Goal: Information Seeking & Learning: Learn about a topic

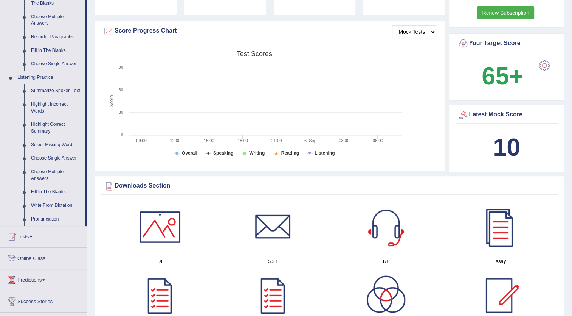
scroll to position [257, 0]
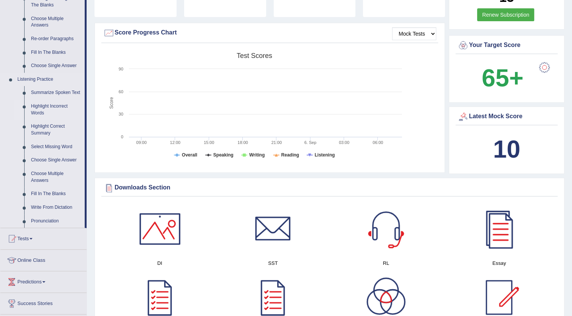
click at [43, 108] on link "Highlight Incorrect Words" at bounding box center [56, 110] width 57 height 20
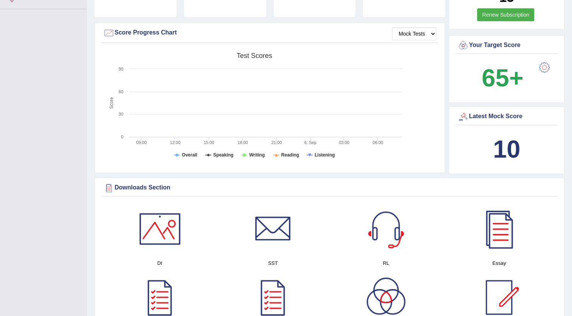
scroll to position [103, 0]
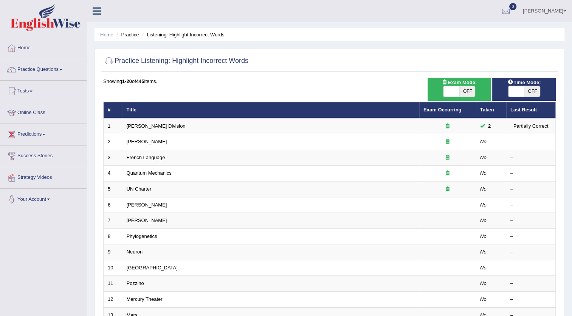
click at [469, 89] on span "OFF" at bounding box center [468, 91] width 16 height 11
checkbox input "true"
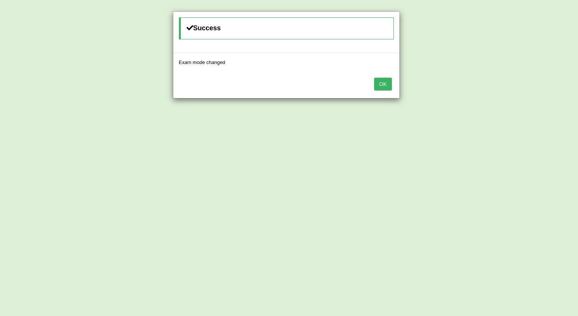
click at [386, 82] on button "OK" at bounding box center [382, 84] width 17 height 13
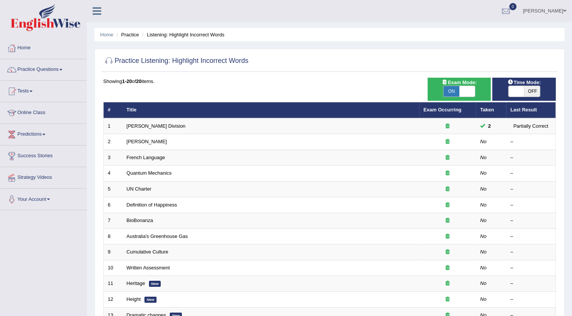
click at [531, 89] on span "OFF" at bounding box center [532, 91] width 16 height 11
checkbox input "true"
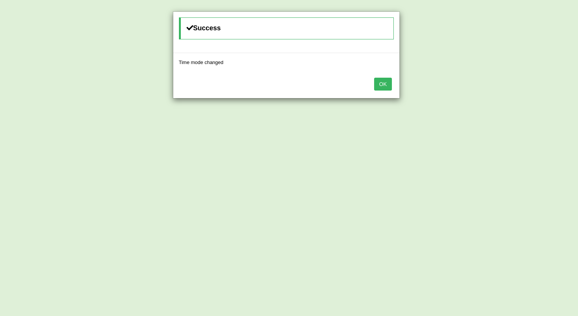
click at [384, 82] on button "OK" at bounding box center [382, 84] width 17 height 13
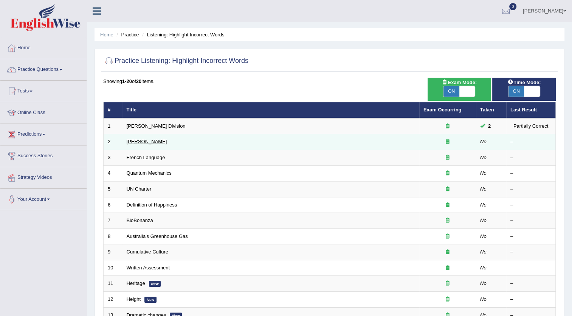
click at [143, 139] on link "Joseph Heller" at bounding box center [147, 141] width 40 height 6
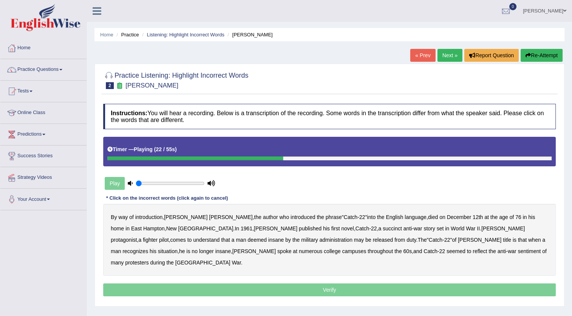
click at [383, 226] on b "succinct" at bounding box center [392, 228] width 19 height 6
click at [320, 236] on b "administration" at bounding box center [336, 239] width 33 height 6
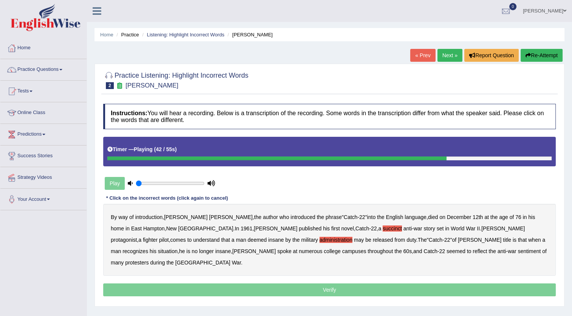
click at [178, 248] on b "situation" at bounding box center [168, 251] width 20 height 6
click at [473, 250] on b "reflect" at bounding box center [480, 251] width 14 height 6
click at [313, 283] on p "Verify" at bounding box center [329, 289] width 453 height 13
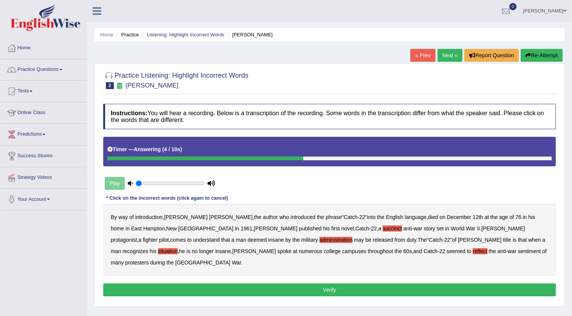
click at [330, 283] on button "Verify" at bounding box center [329, 289] width 453 height 13
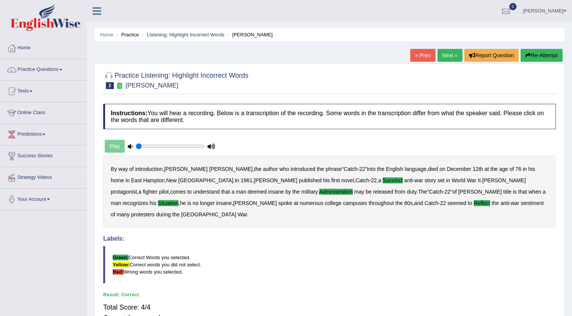
click at [447, 55] on link "Next »" at bounding box center [450, 55] width 25 height 13
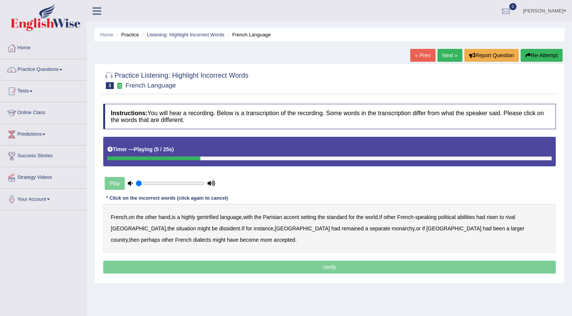
click at [210, 215] on b "gentrified" at bounding box center [208, 217] width 22 height 6
click at [473, 217] on b "abilities" at bounding box center [466, 217] width 18 height 6
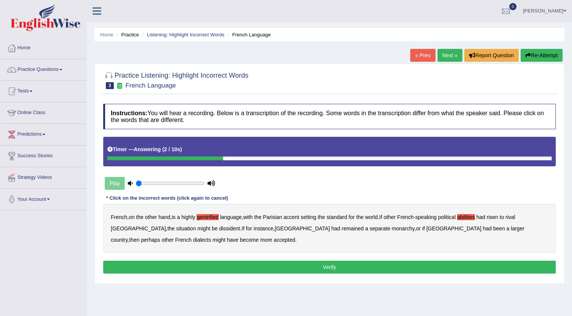
click at [320, 264] on button "Verify" at bounding box center [329, 266] width 453 height 13
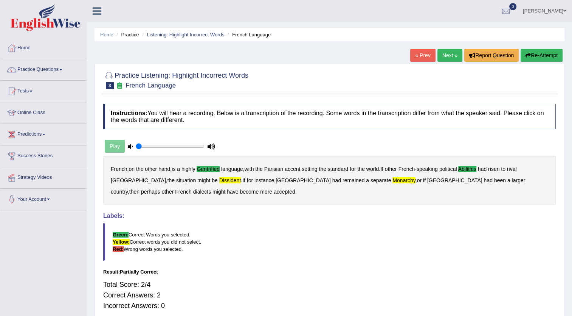
click at [531, 53] on button "Re-Attempt" at bounding box center [542, 55] width 42 height 13
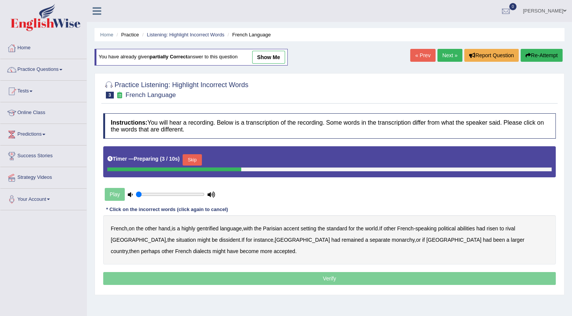
click at [191, 157] on button "Skip" at bounding box center [192, 159] width 19 height 11
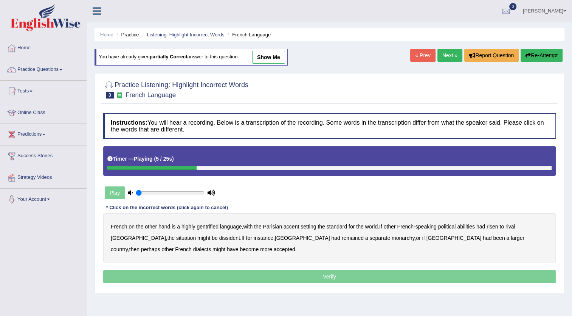
click at [209, 226] on b "gentrified" at bounding box center [208, 226] width 22 height 6
click at [473, 225] on b "abilities" at bounding box center [466, 226] width 18 height 6
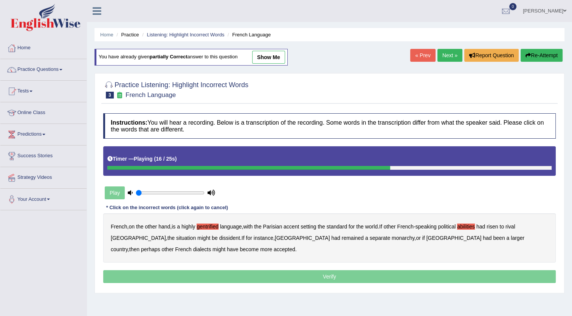
click at [219, 235] on b "dissident" at bounding box center [229, 238] width 21 height 6
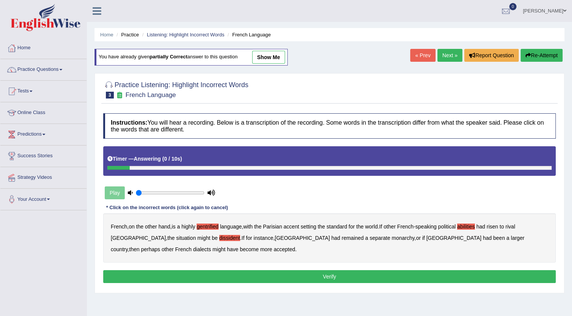
click at [297, 276] on button "Verify" at bounding box center [329, 276] width 453 height 13
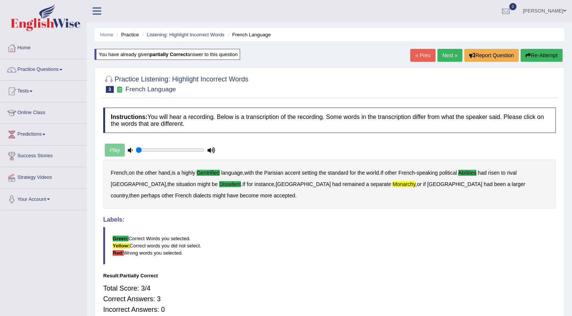
click at [531, 54] on button "Re-Attempt" at bounding box center [542, 55] width 42 height 13
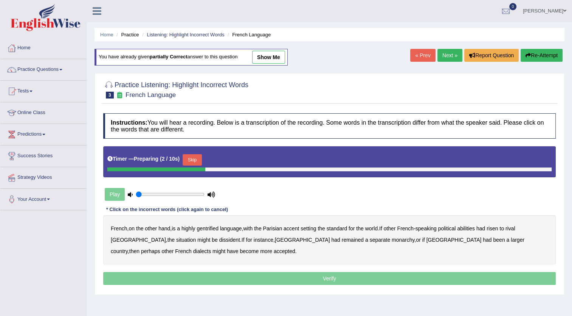
click at [190, 161] on button "Skip" at bounding box center [192, 159] width 19 height 11
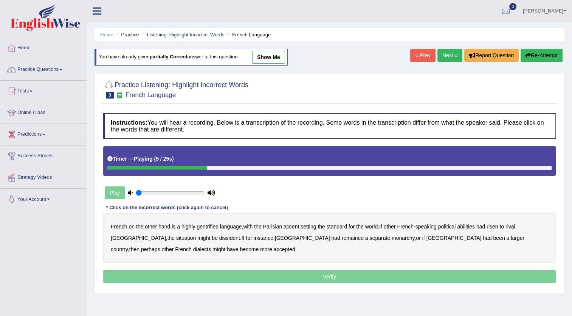
click at [209, 224] on b "gentrified" at bounding box center [208, 226] width 22 height 6
click at [474, 225] on b "abilities" at bounding box center [466, 226] width 18 height 6
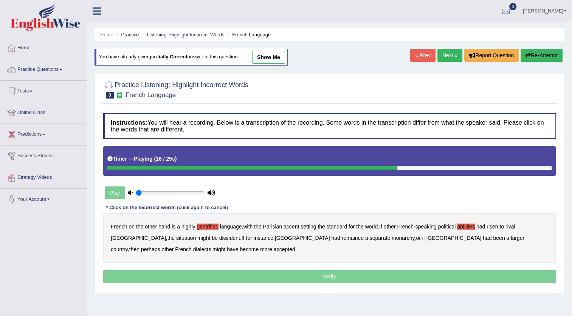
click at [219, 235] on b "dissident" at bounding box center [229, 238] width 21 height 6
click at [392, 235] on b "monarchy" at bounding box center [403, 238] width 23 height 6
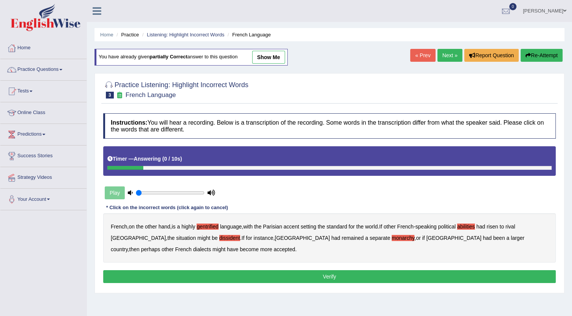
click at [224, 274] on button "Verify" at bounding box center [329, 276] width 453 height 13
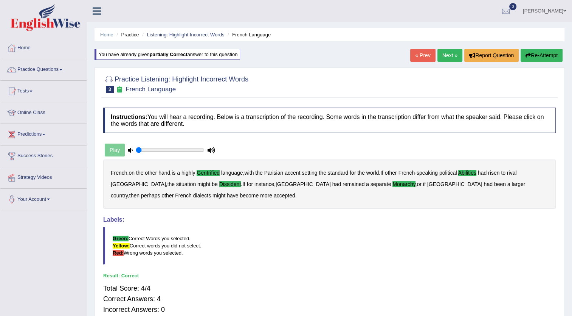
click at [442, 54] on link "Next »" at bounding box center [450, 55] width 25 height 13
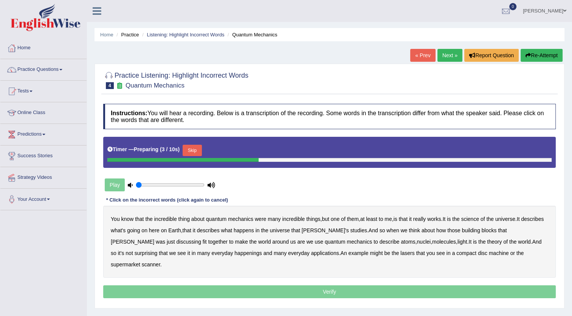
click at [194, 148] on button "Skip" at bounding box center [192, 150] width 19 height 11
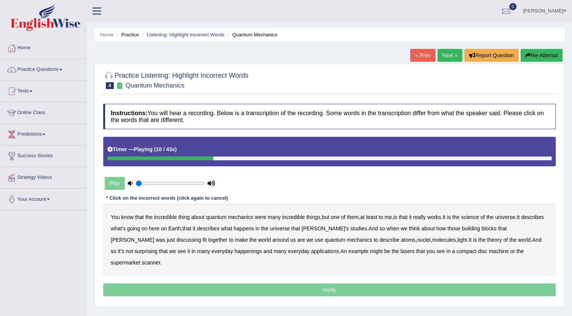
click at [473, 214] on b "science" at bounding box center [471, 217] width 18 height 6
click at [177, 237] on b "discussing" at bounding box center [189, 239] width 25 height 6
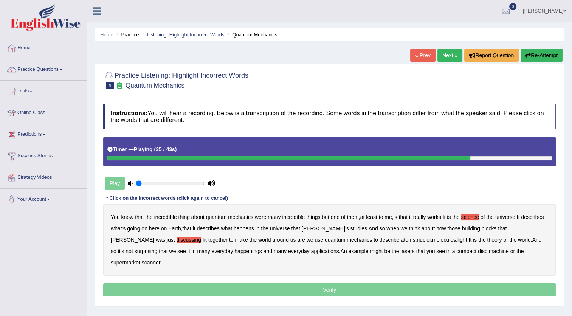
click at [235, 251] on b "happenings" at bounding box center [248, 251] width 27 height 6
click at [489, 248] on b "machine" at bounding box center [499, 251] width 20 height 6
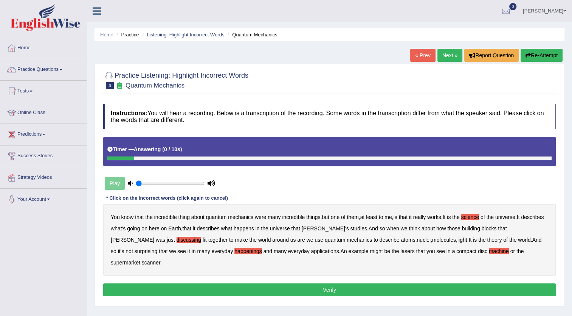
click at [323, 283] on button "Verify" at bounding box center [329, 289] width 453 height 13
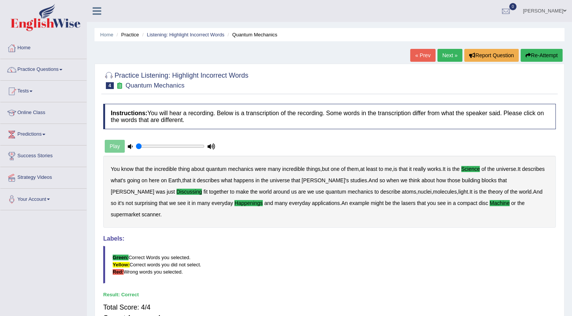
click at [449, 55] on link "Next »" at bounding box center [450, 55] width 25 height 13
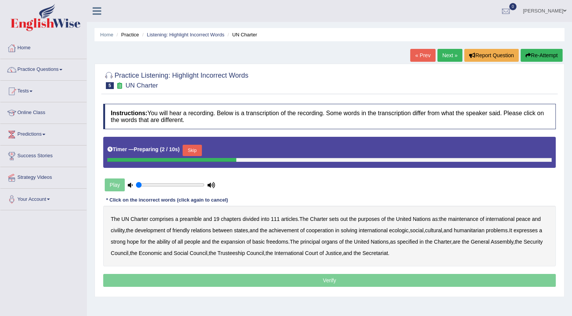
click at [191, 150] on button "Skip" at bounding box center [192, 150] width 19 height 11
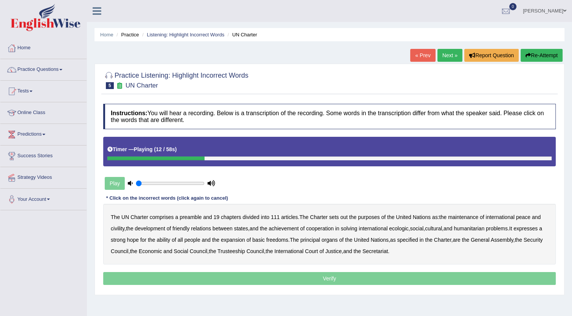
click at [345, 215] on b "out" at bounding box center [344, 217] width 7 height 6
click at [119, 226] on b "civility" at bounding box center [118, 228] width 14 height 6
click at [406, 225] on b "ecologic" at bounding box center [398, 228] width 19 height 6
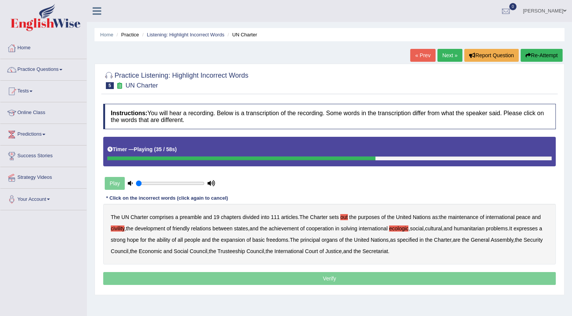
click at [170, 237] on b "ability" at bounding box center [164, 239] width 14 height 6
click at [348, 278] on p "Verify" at bounding box center [329, 278] width 453 height 13
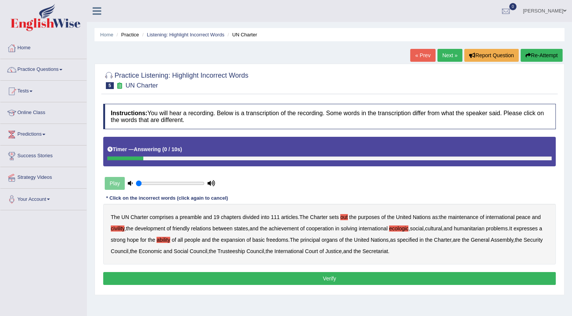
click at [330, 274] on button "Verify" at bounding box center [329, 278] width 453 height 13
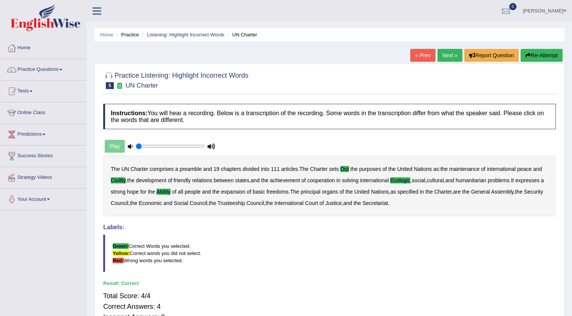
click at [447, 53] on link "Next »" at bounding box center [450, 55] width 25 height 13
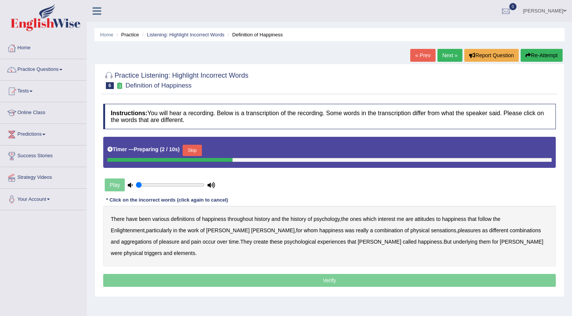
click at [188, 149] on button "Skip" at bounding box center [192, 150] width 19 height 11
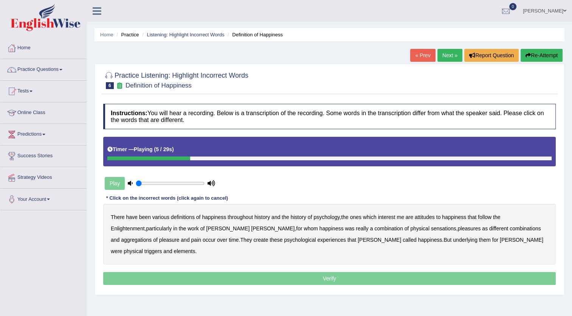
click at [331, 212] on div "There have been various definitions of happiness throughout history and the his…" at bounding box center [329, 234] width 453 height 61
click at [328, 215] on b "psychology" at bounding box center [327, 217] width 26 height 6
click at [431, 216] on b "attitudes" at bounding box center [425, 217] width 20 height 6
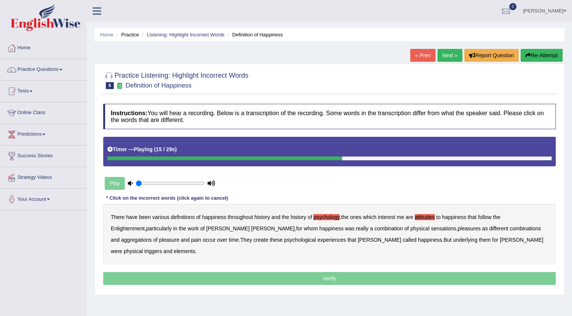
click at [431, 225] on b "sensations" at bounding box center [443, 228] width 25 height 6
click at [253, 238] on b "create" at bounding box center [260, 239] width 15 height 6
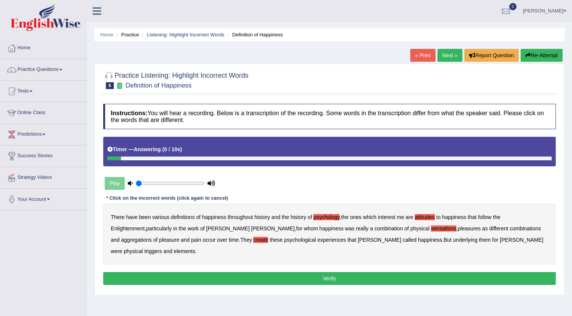
click at [196, 248] on b "elements" at bounding box center [185, 251] width 22 height 6
click at [403, 272] on button "Verify" at bounding box center [329, 278] width 453 height 13
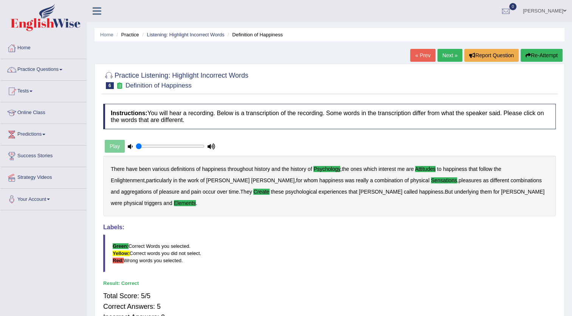
click at [446, 53] on link "Next »" at bounding box center [450, 55] width 25 height 13
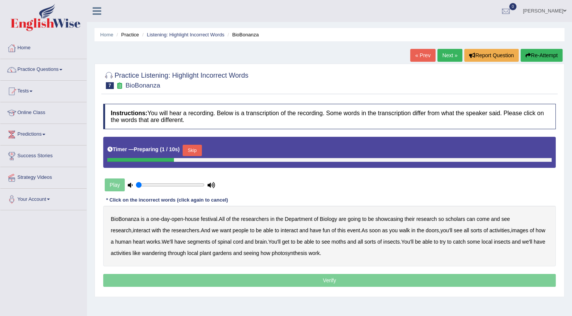
click at [191, 147] on button "Skip" at bounding box center [192, 150] width 19 height 11
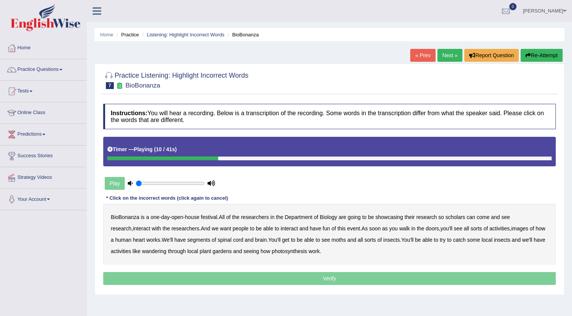
click at [451, 216] on b "scholars" at bounding box center [456, 217] width 20 height 6
click at [512, 227] on b "images" at bounding box center [520, 228] width 17 height 6
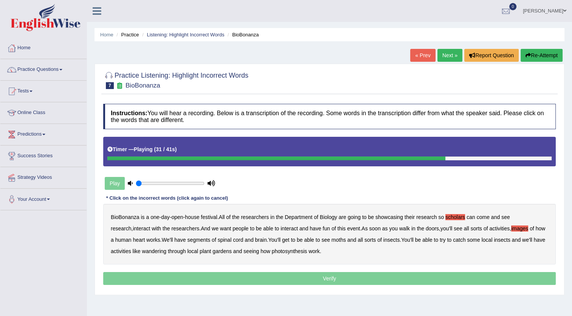
click at [339, 238] on b "moths" at bounding box center [339, 239] width 14 height 6
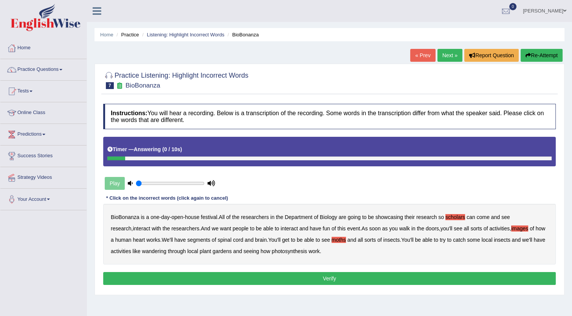
click at [125, 250] on b "activities" at bounding box center [121, 251] width 20 height 6
click at [154, 249] on b "wandering" at bounding box center [154, 251] width 25 height 6
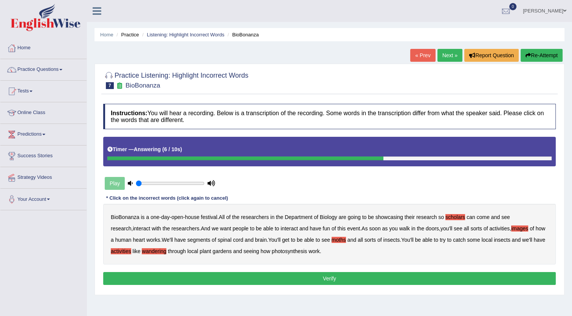
click at [114, 249] on b "activities" at bounding box center [121, 251] width 20 height 6
click at [240, 275] on button "Verify" at bounding box center [329, 278] width 453 height 13
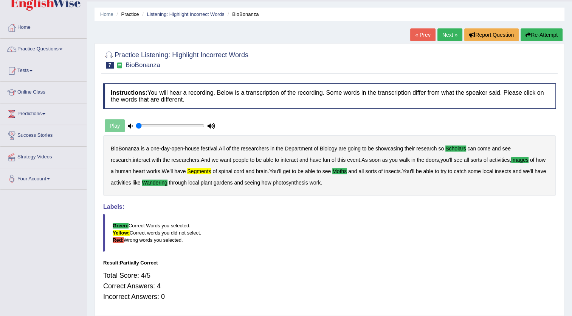
scroll to position [20, 0]
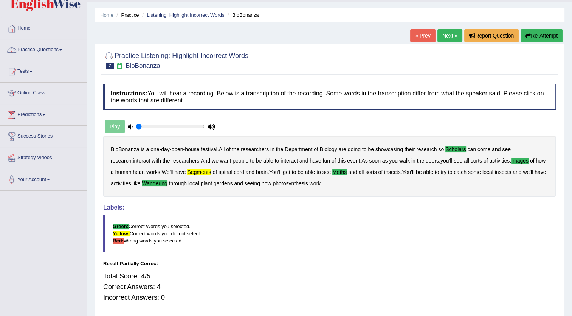
click at [530, 34] on button "Re-Attempt" at bounding box center [542, 35] width 42 height 13
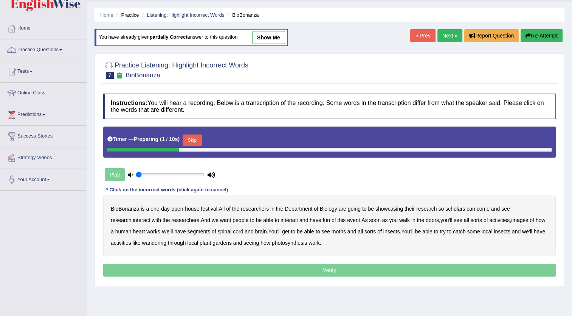
click at [190, 140] on button "Skip" at bounding box center [192, 139] width 19 height 11
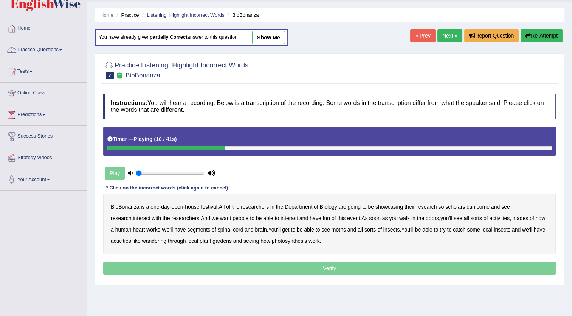
click at [450, 204] on b "scholars" at bounding box center [456, 207] width 20 height 6
click at [512, 216] on b "images" at bounding box center [520, 218] width 17 height 6
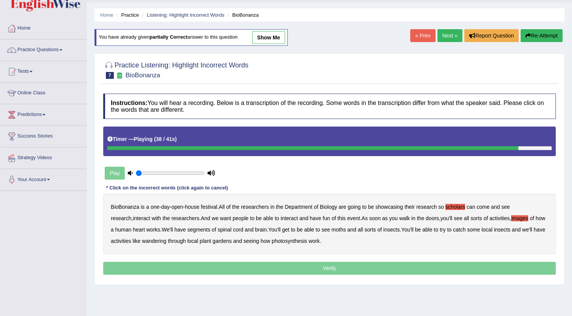
click at [152, 240] on b "wandering" at bounding box center [154, 241] width 25 height 6
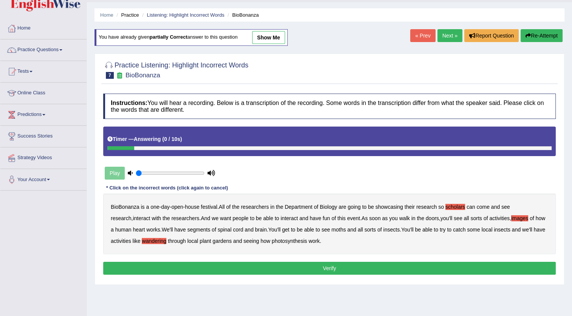
click at [193, 226] on b "segments" at bounding box center [198, 229] width 23 height 6
click at [280, 263] on button "Verify" at bounding box center [329, 267] width 453 height 13
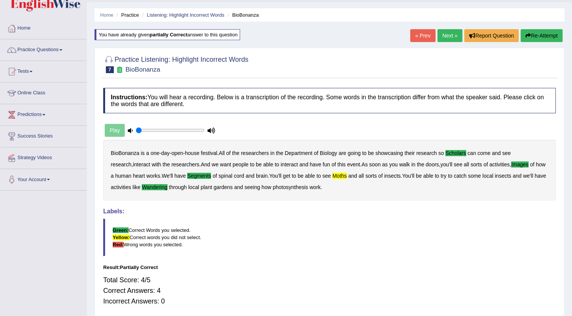
click at [544, 37] on button "Re-Attempt" at bounding box center [542, 35] width 42 height 13
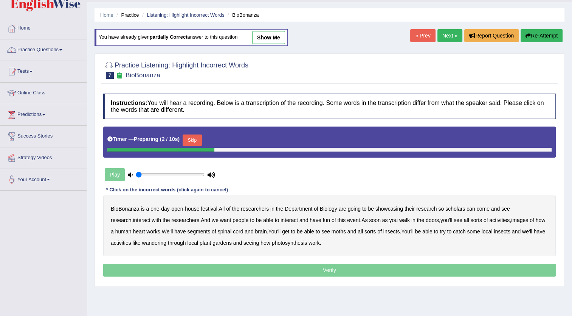
click at [188, 135] on button "Skip" at bounding box center [192, 139] width 19 height 11
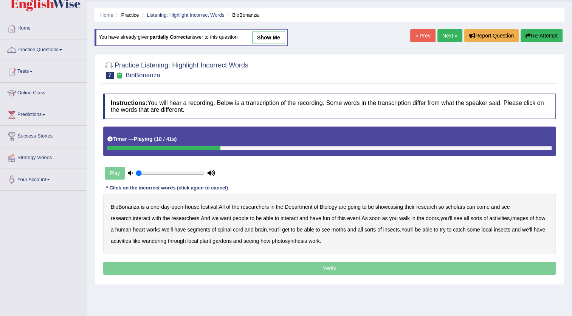
click at [454, 204] on b "scholars" at bounding box center [456, 207] width 20 height 6
click at [512, 216] on b "images" at bounding box center [520, 218] width 17 height 6
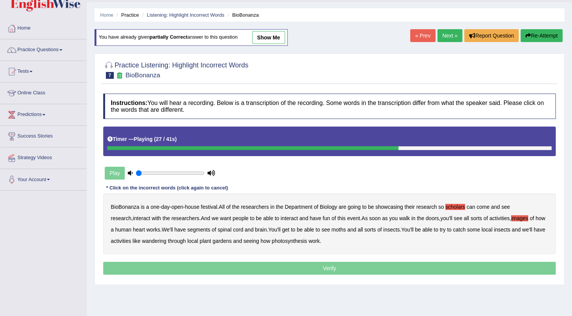
click at [196, 226] on b "segments" at bounding box center [198, 229] width 23 height 6
click at [339, 228] on b "moths" at bounding box center [339, 229] width 14 height 6
click at [160, 239] on b "wandering" at bounding box center [154, 241] width 25 height 6
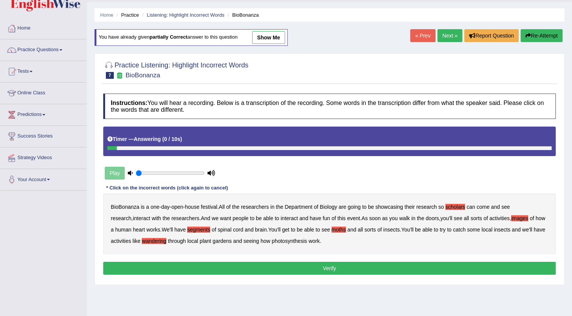
click at [265, 267] on button "Verify" at bounding box center [329, 267] width 453 height 13
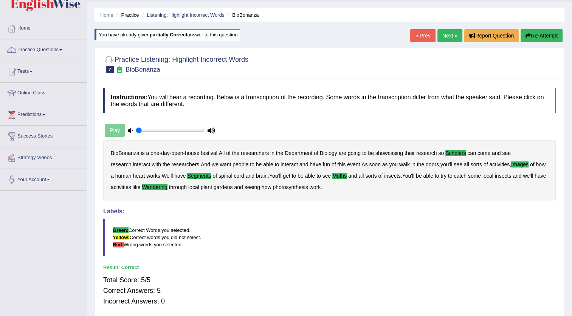
click at [447, 34] on link "Next »" at bounding box center [450, 35] width 25 height 13
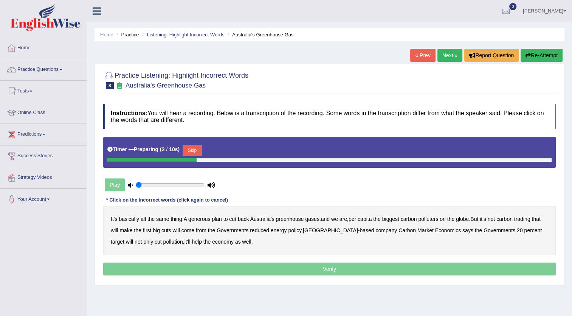
click at [193, 146] on button "Skip" at bounding box center [192, 150] width 19 height 11
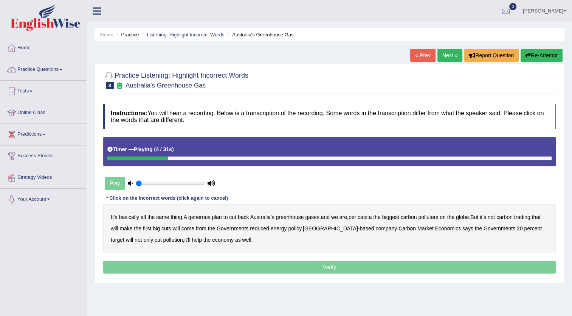
click at [205, 216] on b "generous" at bounding box center [199, 217] width 22 height 6
click at [436, 215] on b "polluters" at bounding box center [428, 217] width 20 height 6
click at [466, 216] on b "globe" at bounding box center [462, 217] width 13 height 6
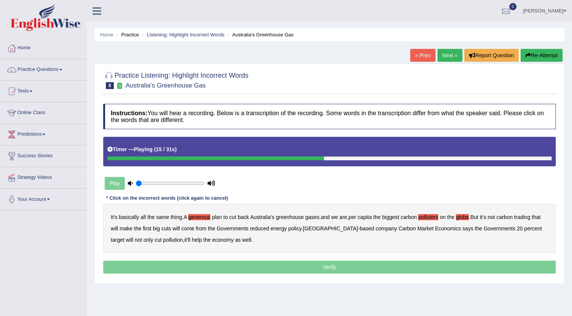
click at [426, 217] on b "polluters" at bounding box center [428, 217] width 20 height 6
click at [265, 225] on b "reduced" at bounding box center [259, 228] width 19 height 6
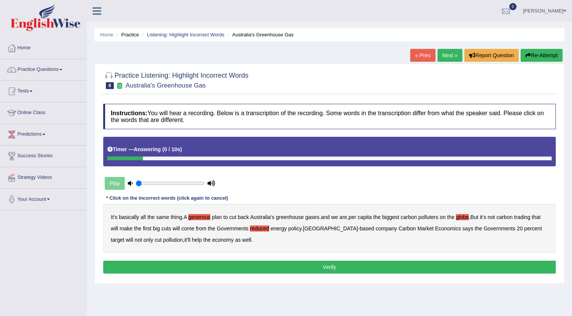
click at [269, 263] on button "Verify" at bounding box center [329, 266] width 453 height 13
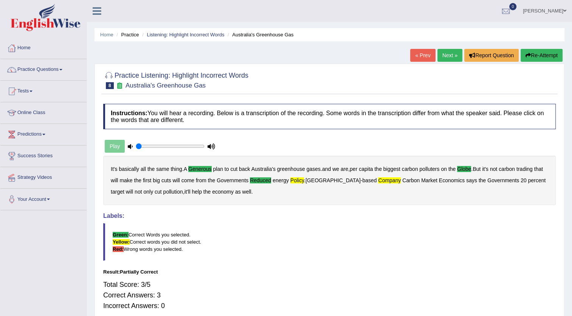
click at [527, 54] on icon "button" at bounding box center [528, 55] width 5 height 5
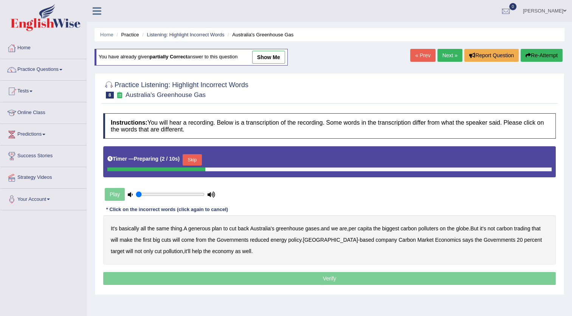
click at [194, 157] on button "Skip" at bounding box center [192, 159] width 19 height 11
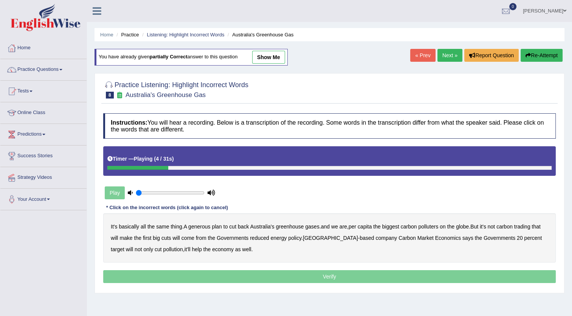
click at [206, 224] on b "generous" at bounding box center [199, 226] width 22 height 6
click at [466, 224] on b "globe" at bounding box center [462, 226] width 13 height 6
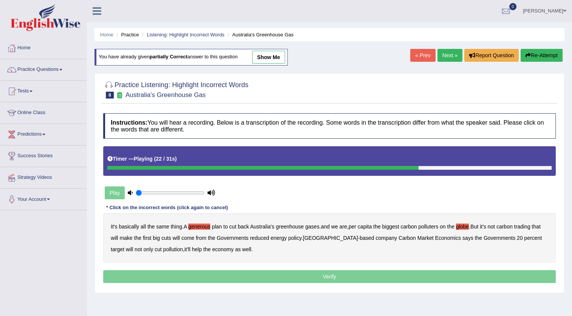
click at [187, 236] on b "come" at bounding box center [188, 238] width 13 height 6
click at [295, 236] on b "policy" at bounding box center [294, 238] width 13 height 6
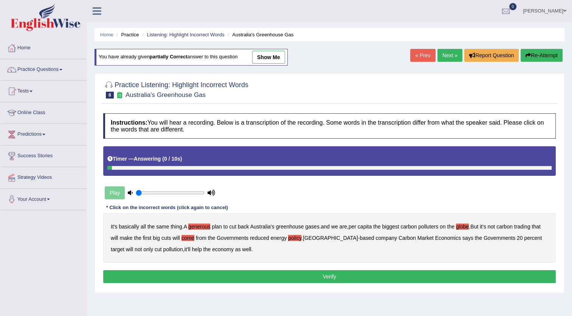
click at [236, 277] on button "Verify" at bounding box center [329, 276] width 453 height 13
